Goal: Transaction & Acquisition: Purchase product/service

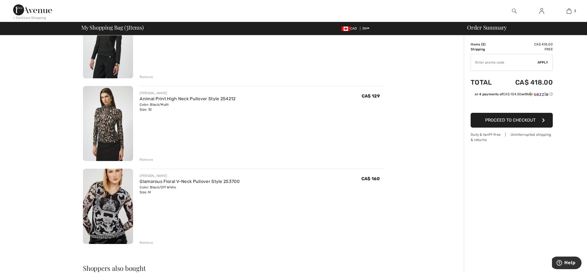
scroll to position [81, 0]
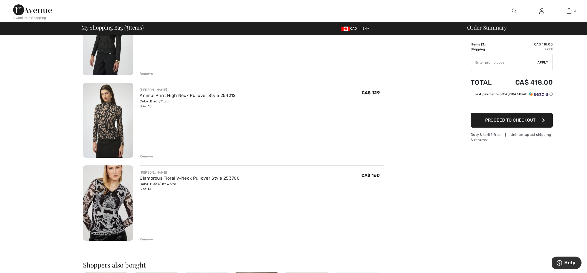
click at [115, 150] on img at bounding box center [108, 120] width 50 height 75
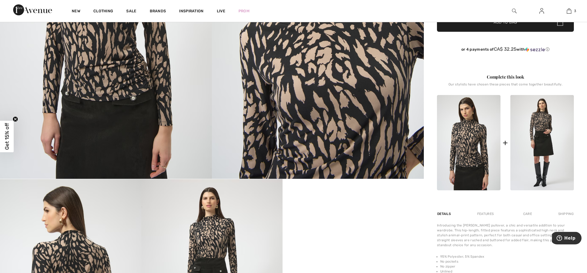
scroll to position [202, 0]
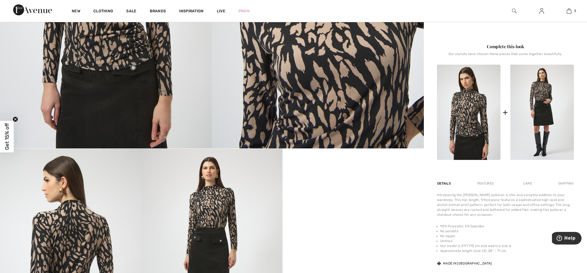
click at [528, 189] on div "Care" at bounding box center [528, 184] width 18 height 10
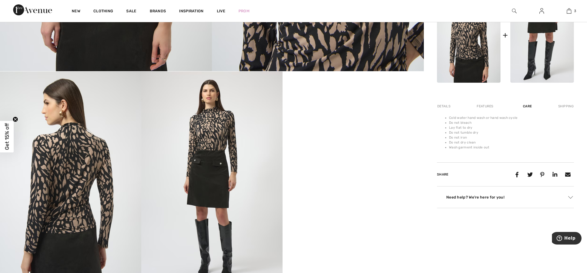
scroll to position [283, 0]
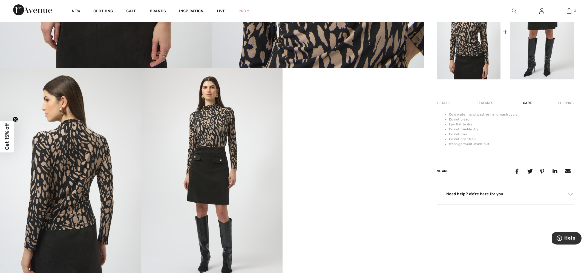
click at [540, 59] on img at bounding box center [543, 31] width 64 height 95
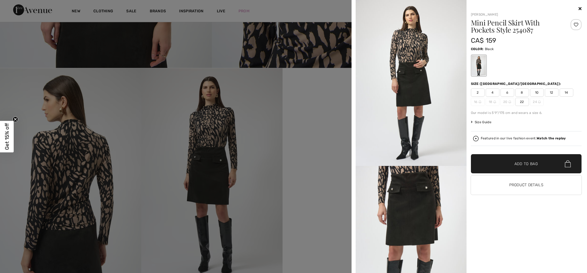
click at [278, 126] on div at bounding box center [293, 136] width 587 height 273
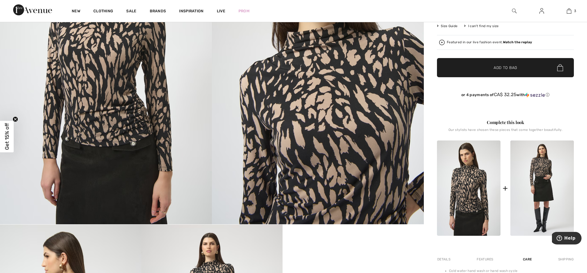
scroll to position [40, 0]
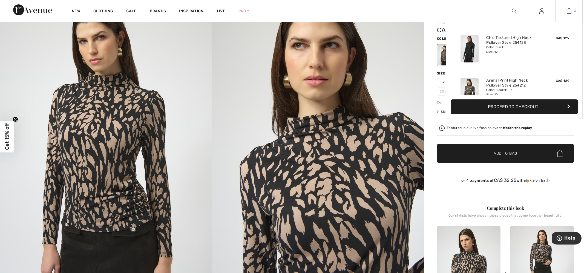
click at [570, 13] on img at bounding box center [569, 11] width 5 height 7
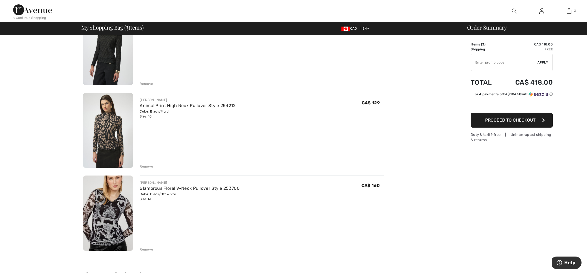
scroll to position [40, 0]
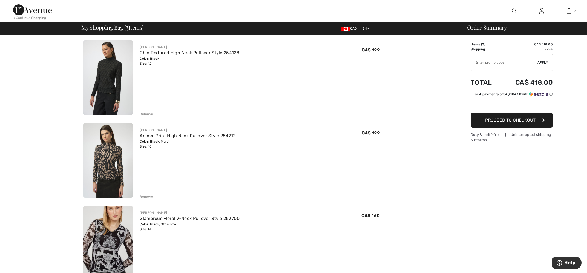
click at [529, 123] on span "Proceed to Checkout" at bounding box center [511, 120] width 50 height 5
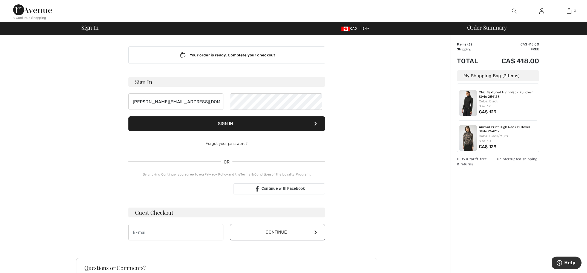
click at [242, 131] on button "Sign In" at bounding box center [227, 123] width 197 height 15
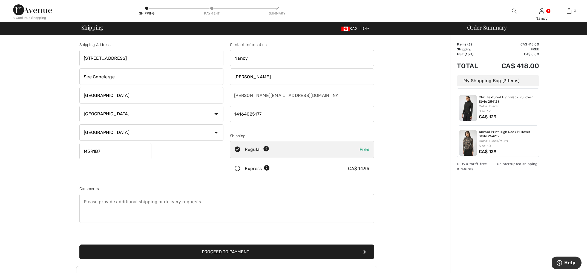
drag, startPoint x: 115, startPoint y: 219, endPoint x: 141, endPoint y: 238, distance: 32.6
click at [117, 219] on textarea at bounding box center [226, 208] width 295 height 29
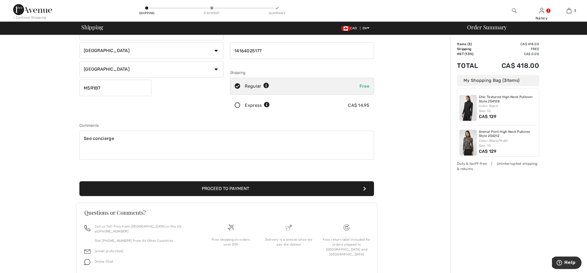
scroll to position [121, 0]
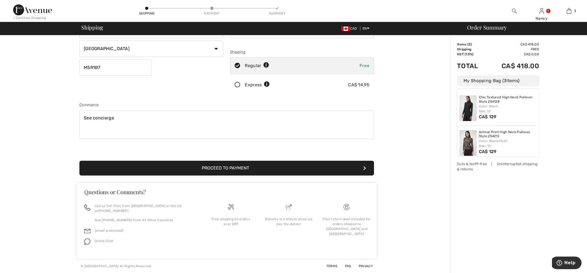
type textarea "See concierge"
click at [246, 161] on button "Proceed to Payment" at bounding box center [226, 168] width 295 height 15
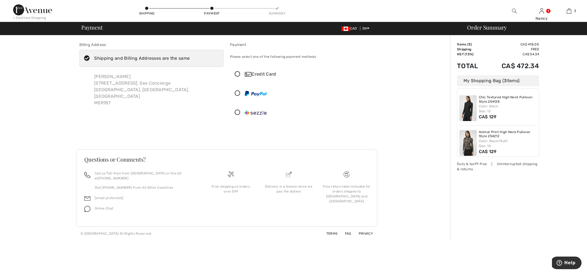
click at [241, 77] on icon at bounding box center [237, 75] width 15 height 6
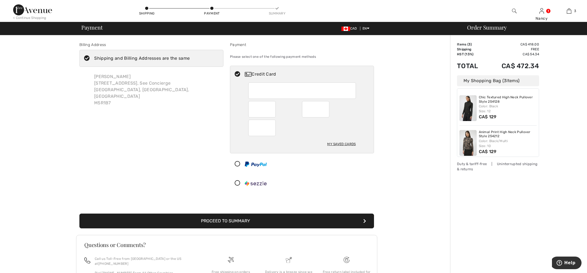
click at [246, 229] on button "Proceed to Summary" at bounding box center [226, 221] width 295 height 15
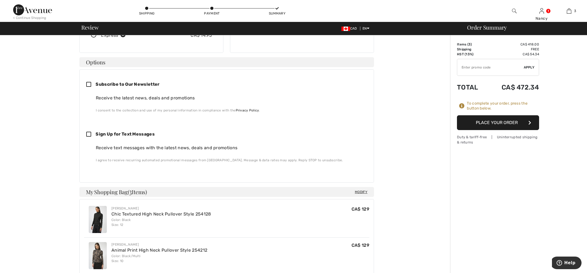
scroll to position [81, 0]
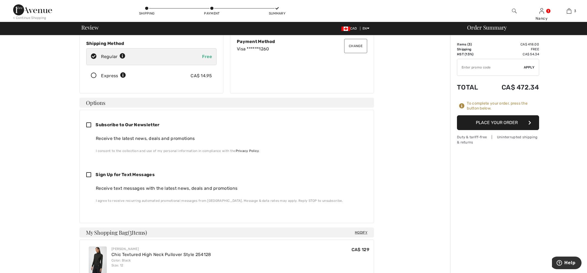
click at [525, 129] on button "Place Your Order" at bounding box center [498, 122] width 82 height 15
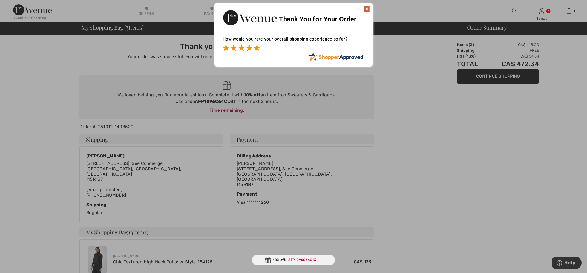
click at [256, 48] on span at bounding box center [257, 47] width 7 height 7
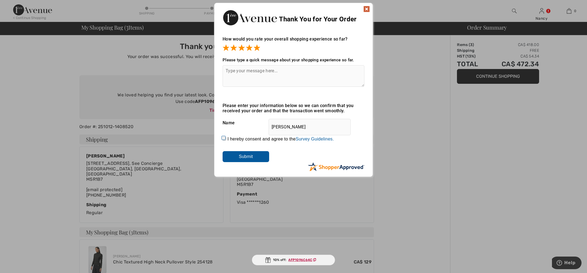
click at [368, 8] on img at bounding box center [367, 9] width 7 height 7
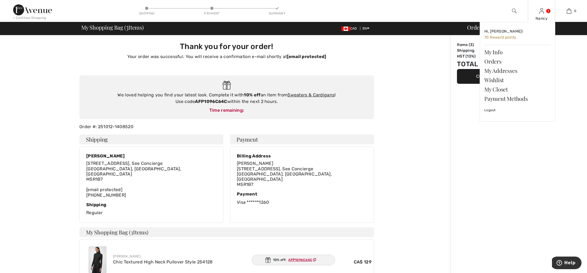
click at [545, 13] on div "[PERSON_NAME] Hi, [PERSON_NAME]! 70 Reward points My Info Orders My Addresses W…" at bounding box center [541, 11] width 27 height 22
